Goal: Task Accomplishment & Management: Manage account settings

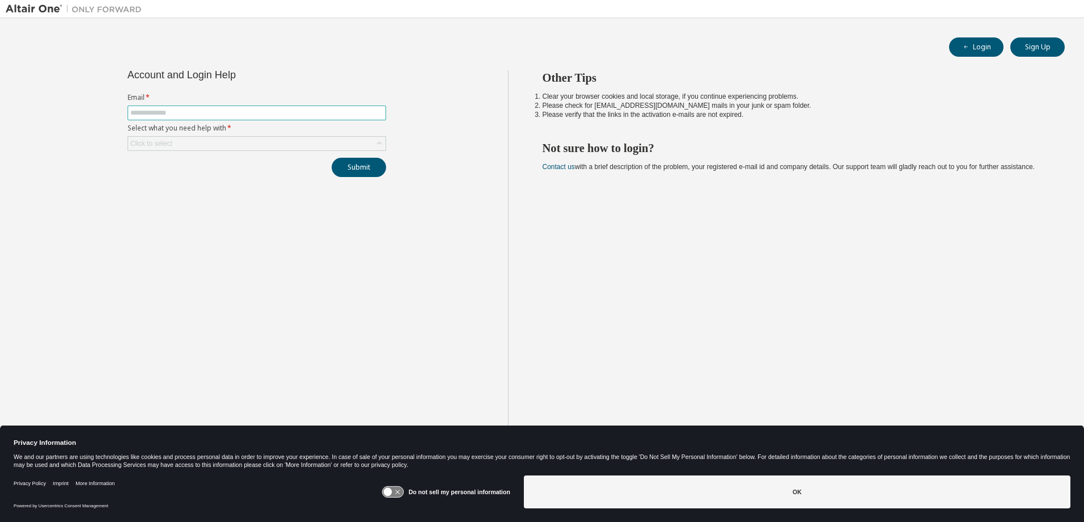
click at [173, 111] on input "text" at bounding box center [256, 112] width 253 height 9
type input "**********"
click at [196, 147] on div "Click to select" at bounding box center [256, 144] width 257 height 14
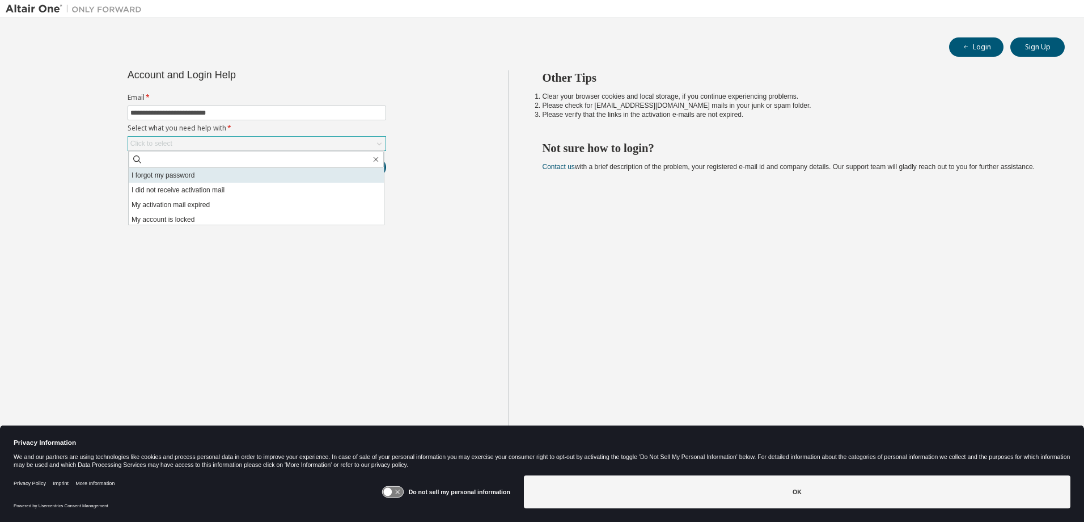
click at [194, 171] on li "I forgot my password" at bounding box center [256, 175] width 255 height 15
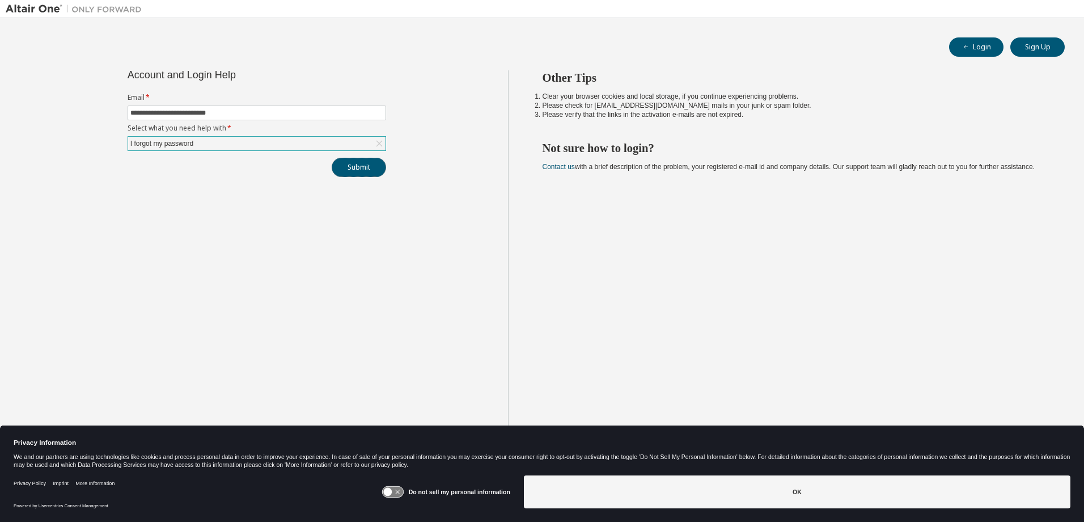
click at [350, 168] on button "Submit" at bounding box center [359, 167] width 54 height 19
click at [981, 48] on button "Login" at bounding box center [976, 46] width 54 height 19
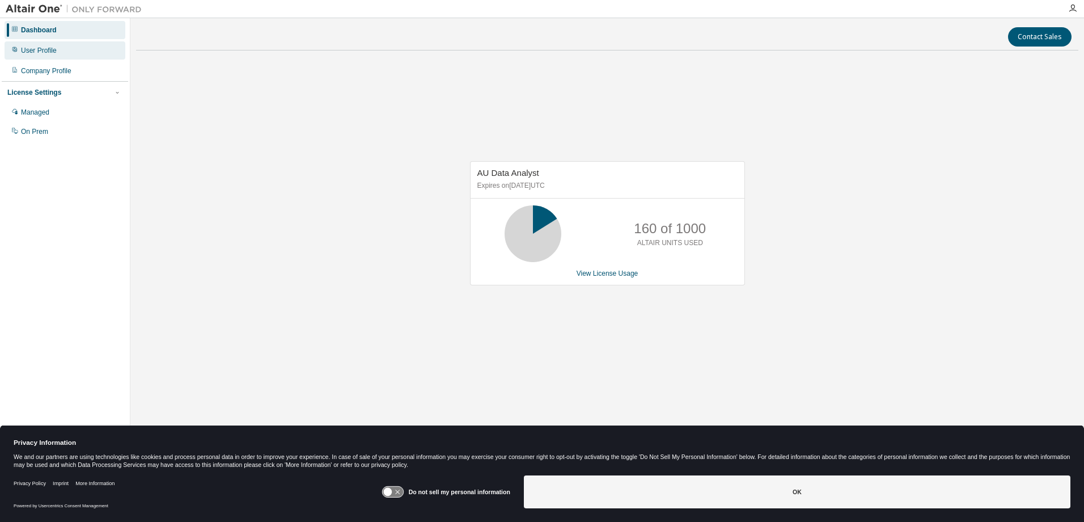
click at [75, 54] on div "User Profile" at bounding box center [65, 50] width 121 height 18
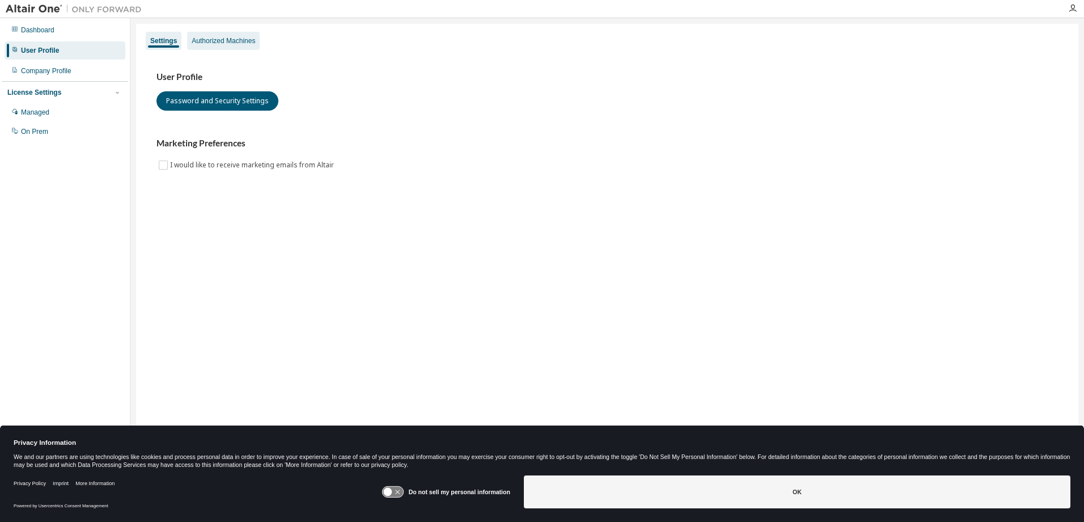
click at [242, 50] on div "Settings Authorized Machines User Profile Password and Security Settings Market…" at bounding box center [607, 253] width 942 height 459
click at [238, 43] on div "Authorized Machines" at bounding box center [223, 40] width 63 height 9
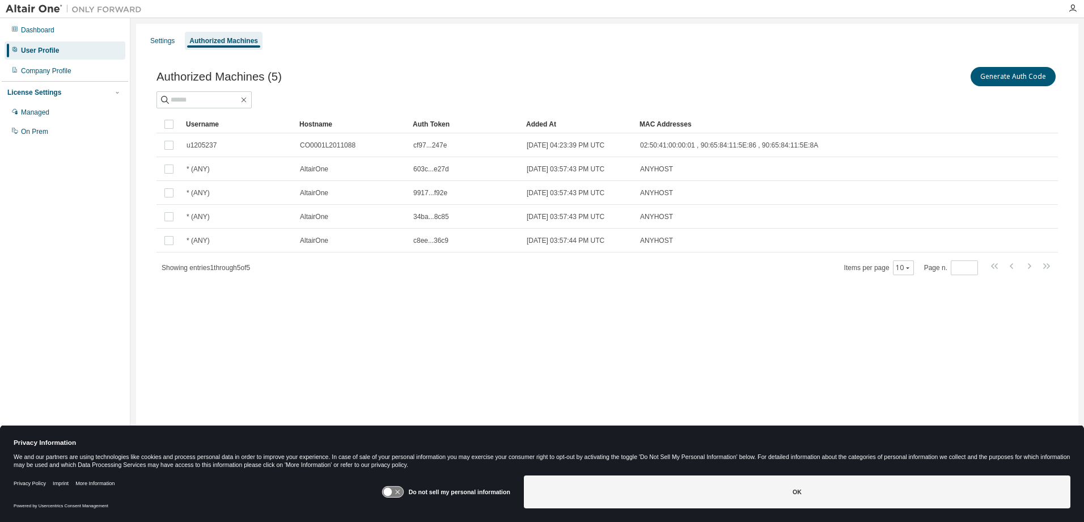
click at [1010, 93] on div at bounding box center [606, 99] width 901 height 17
click at [1010, 81] on button "Generate Auth Code" at bounding box center [1013, 76] width 85 height 19
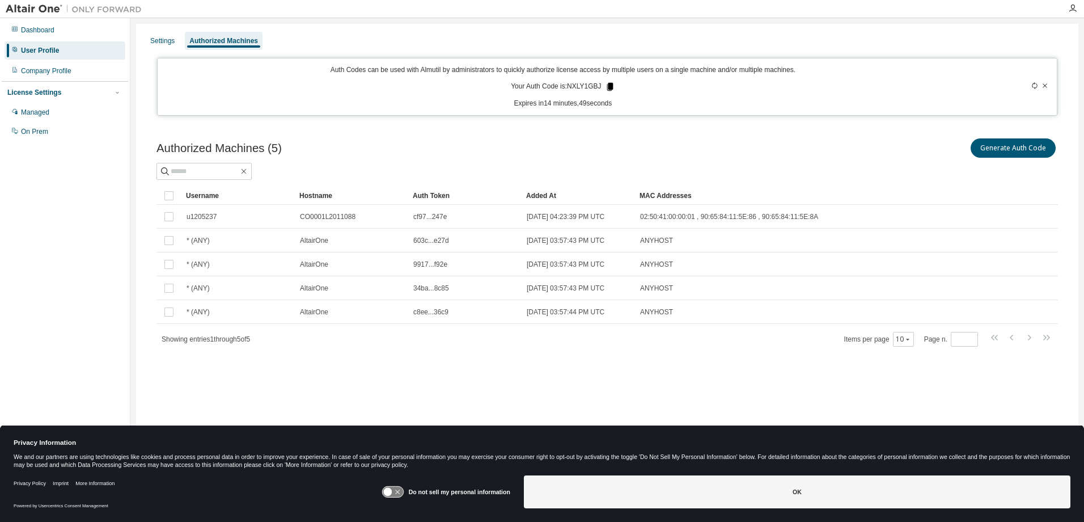
click at [609, 84] on icon at bounding box center [610, 87] width 6 height 8
click at [570, 144] on div "Authorized Machines (5) Generate Auth Code" at bounding box center [606, 148] width 901 height 24
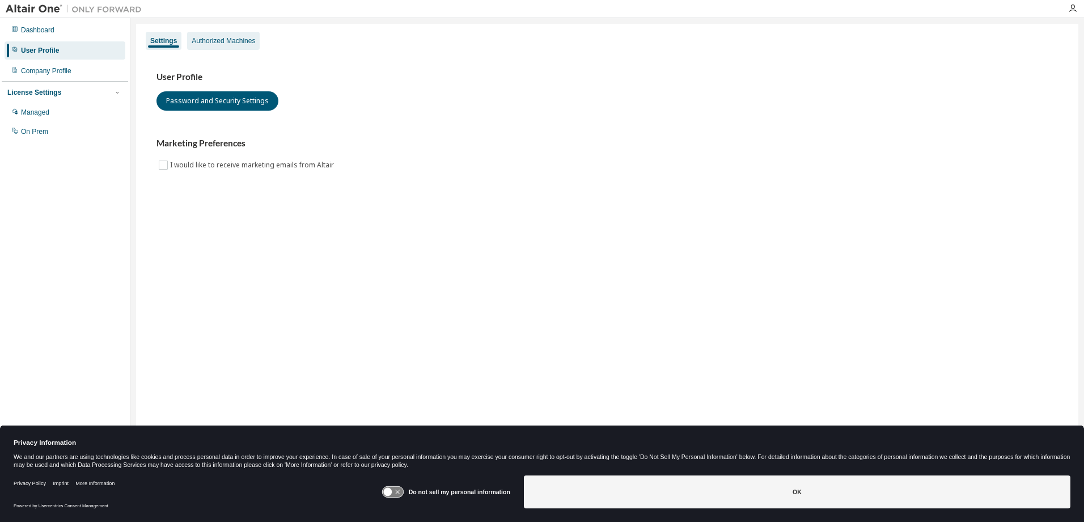
click at [213, 35] on div "Authorized Machines" at bounding box center [223, 41] width 73 height 18
